Goal: Information Seeking & Learning: Learn about a topic

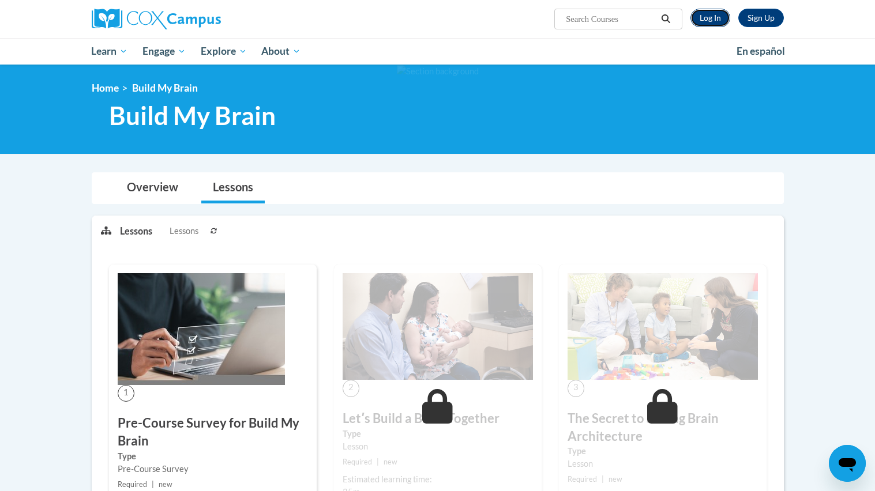
click at [695, 14] on link "Log In" at bounding box center [710, 18] width 40 height 18
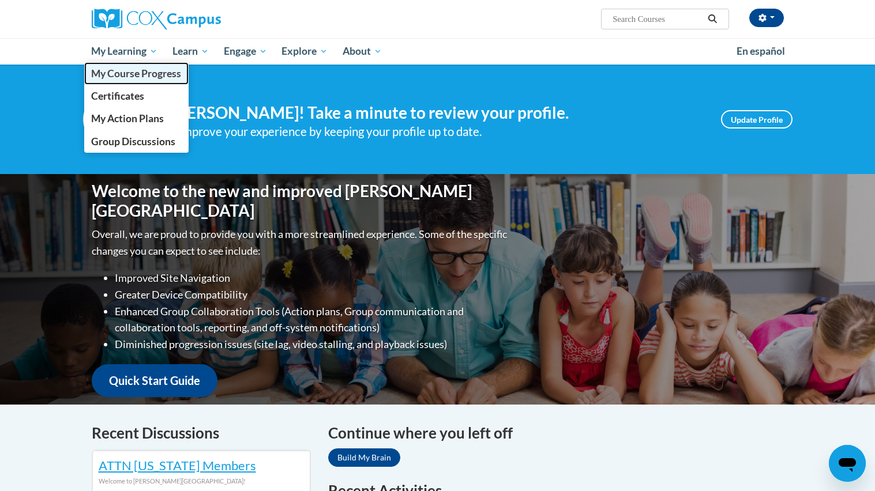
click at [148, 80] on link "My Course Progress" at bounding box center [136, 73] width 105 height 22
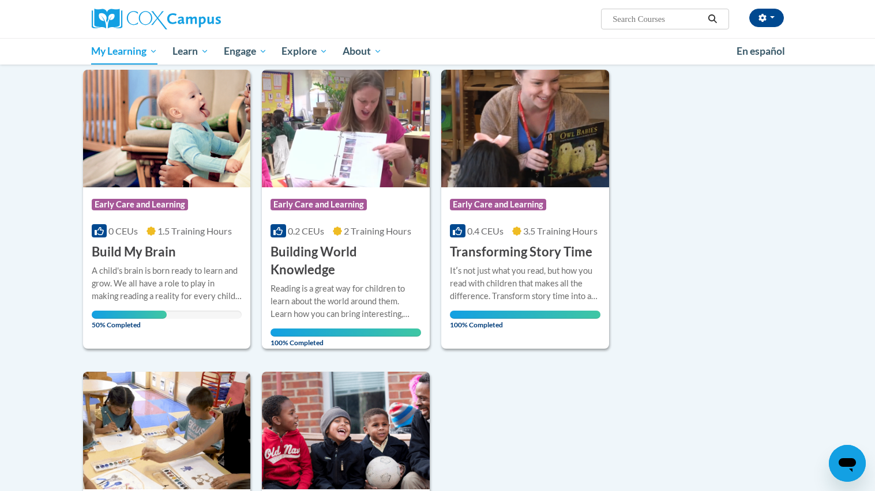
scroll to position [141, 0]
click at [137, 254] on h3 "Build My Brain" at bounding box center [134, 252] width 84 height 18
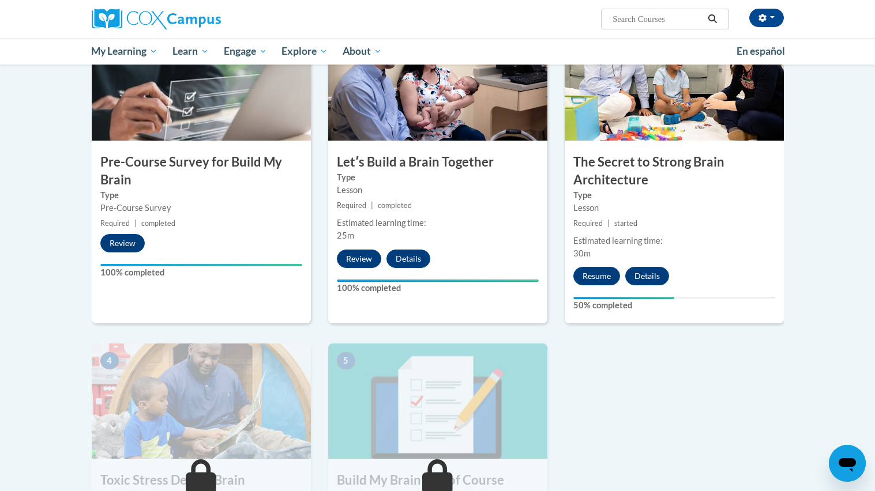
scroll to position [287, 0]
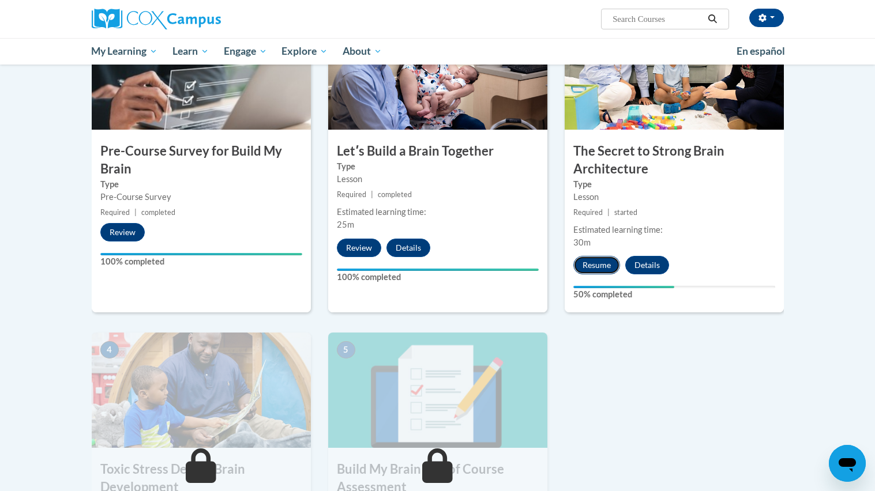
click at [590, 270] on button "Resume" at bounding box center [596, 265] width 47 height 18
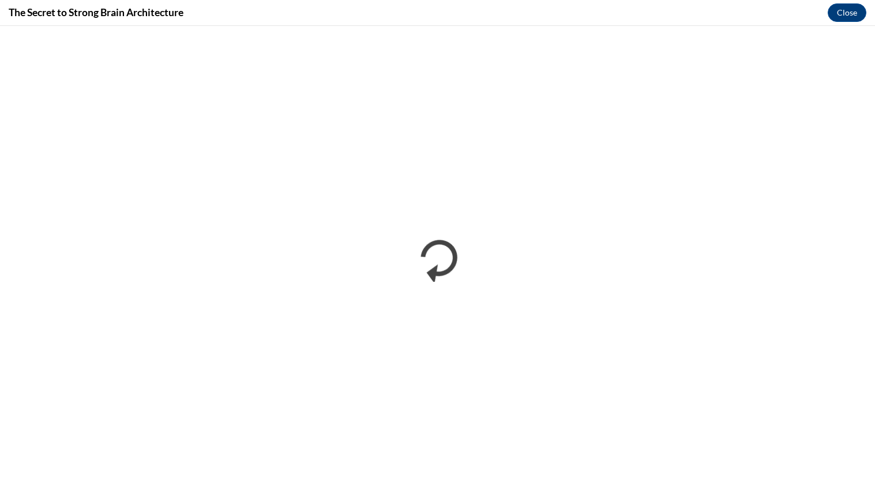
scroll to position [0, 0]
